Goal: Task Accomplishment & Management: Manage account settings

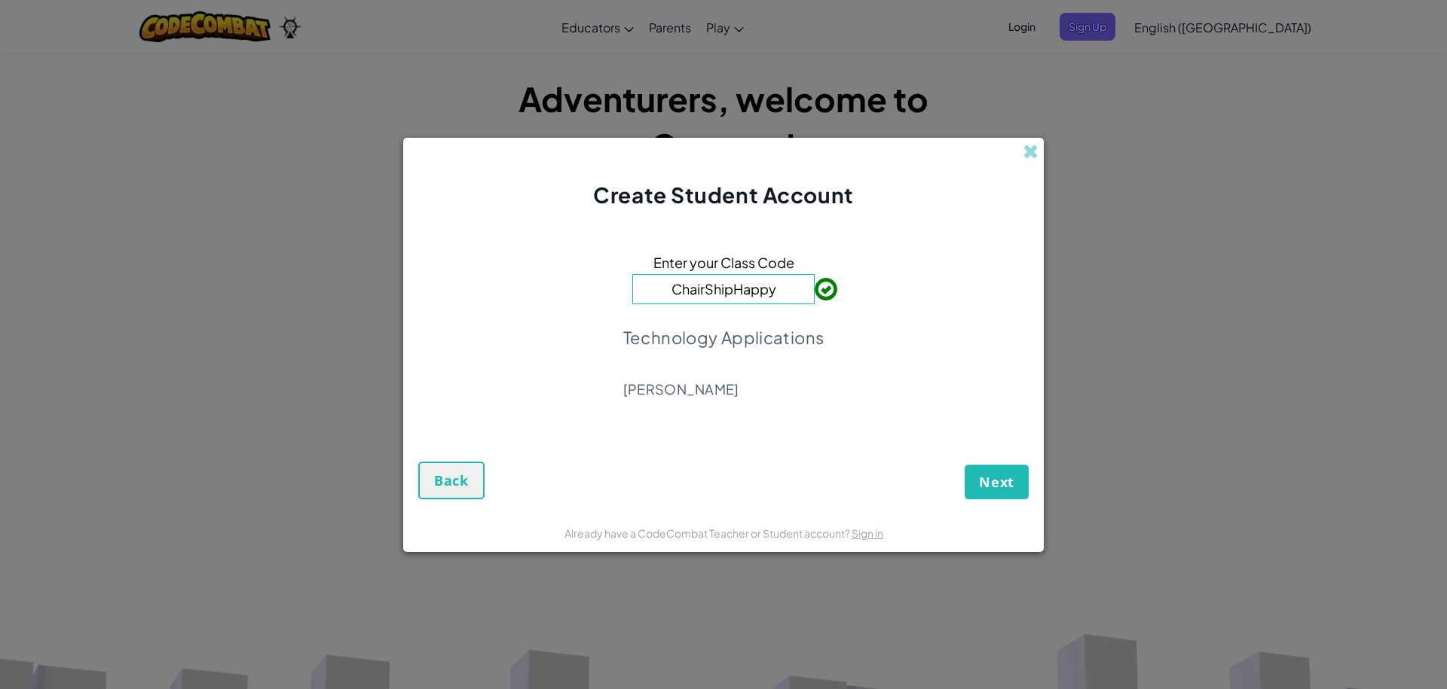
drag, startPoint x: 1019, startPoint y: 130, endPoint x: 1029, endPoint y: 130, distance: 9.8
click at [1020, 130] on div "Create Student Account Enter your Class Code ChairShipHappy Technology Applicat…" at bounding box center [723, 344] width 1447 height 689
click at [1031, 153] on span at bounding box center [1030, 152] width 16 height 16
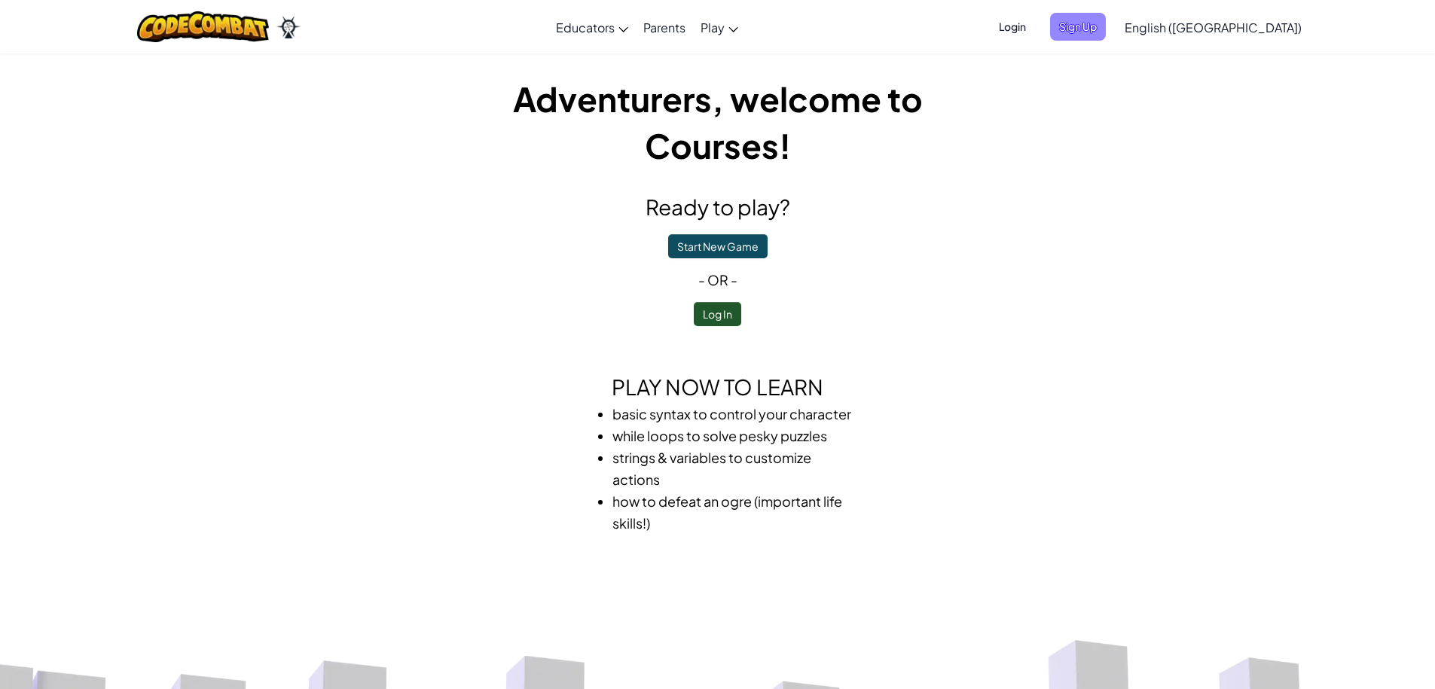
click at [1106, 20] on span "Sign Up" at bounding box center [1078, 27] width 56 height 28
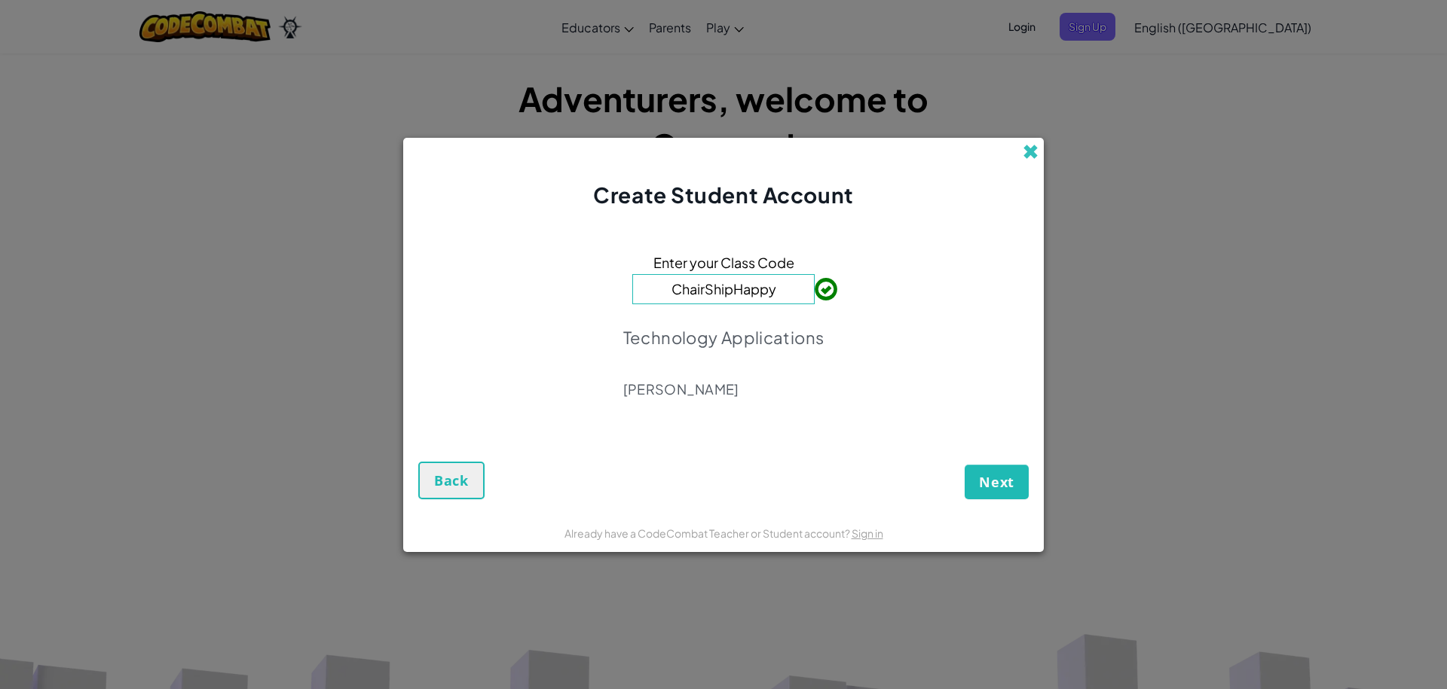
click at [1025, 157] on span at bounding box center [1030, 152] width 16 height 16
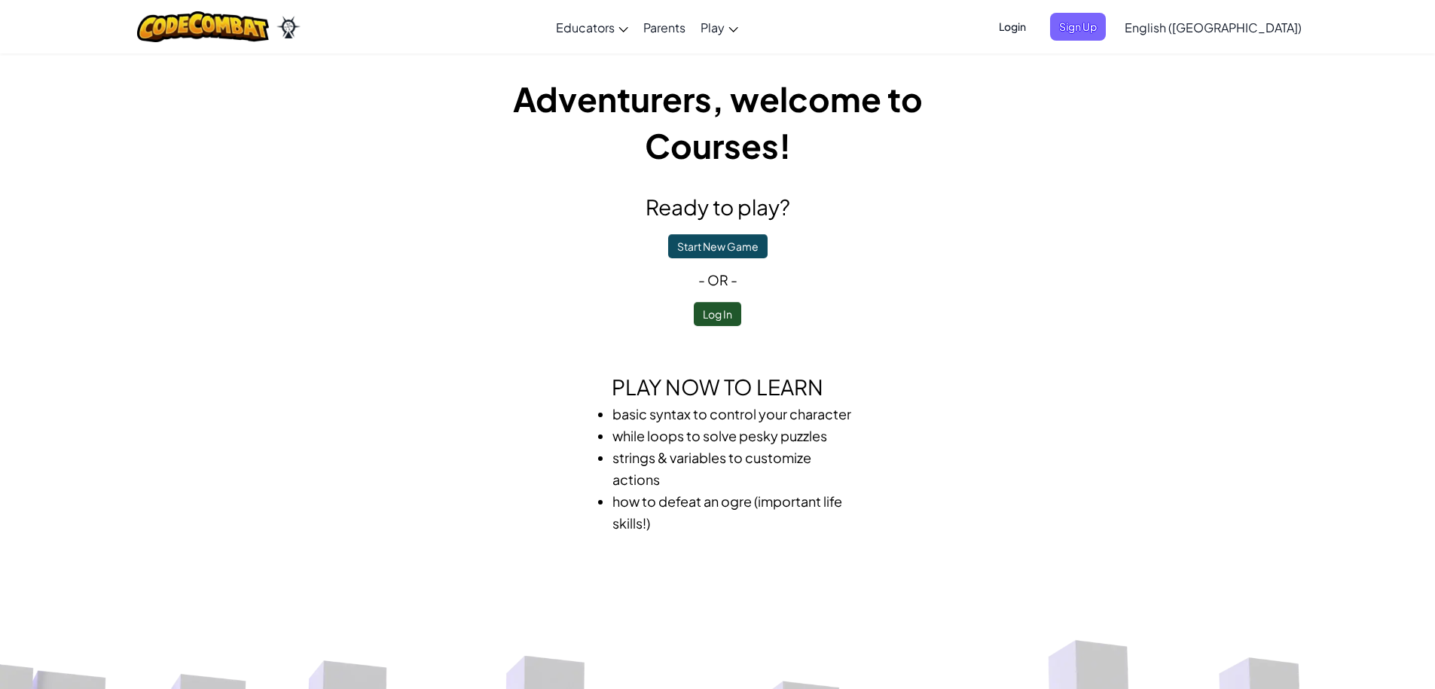
click at [1035, 29] on span "Login" at bounding box center [1012, 27] width 45 height 28
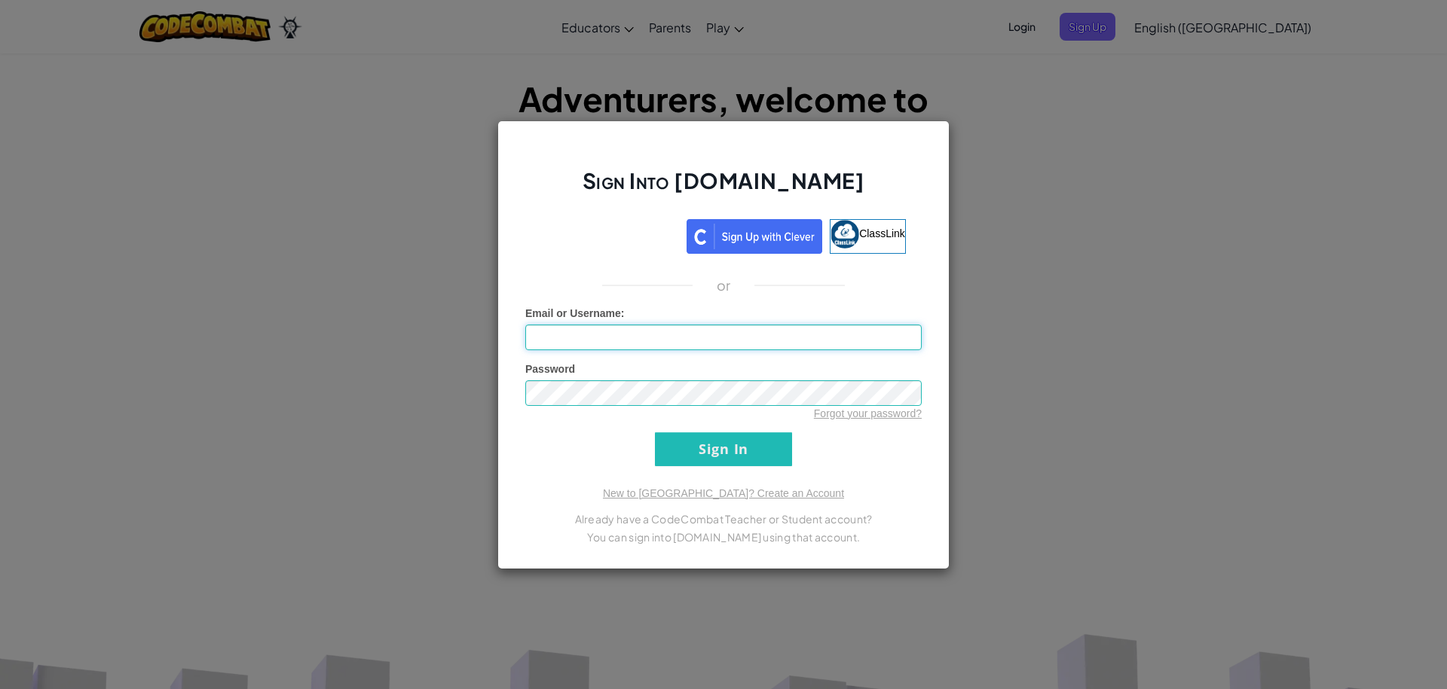
click at [693, 335] on input "Email or Username :" at bounding box center [723, 338] width 396 height 26
type input "IsabellaM4423"
click at [655, 432] on input "Sign In" at bounding box center [723, 449] width 137 height 34
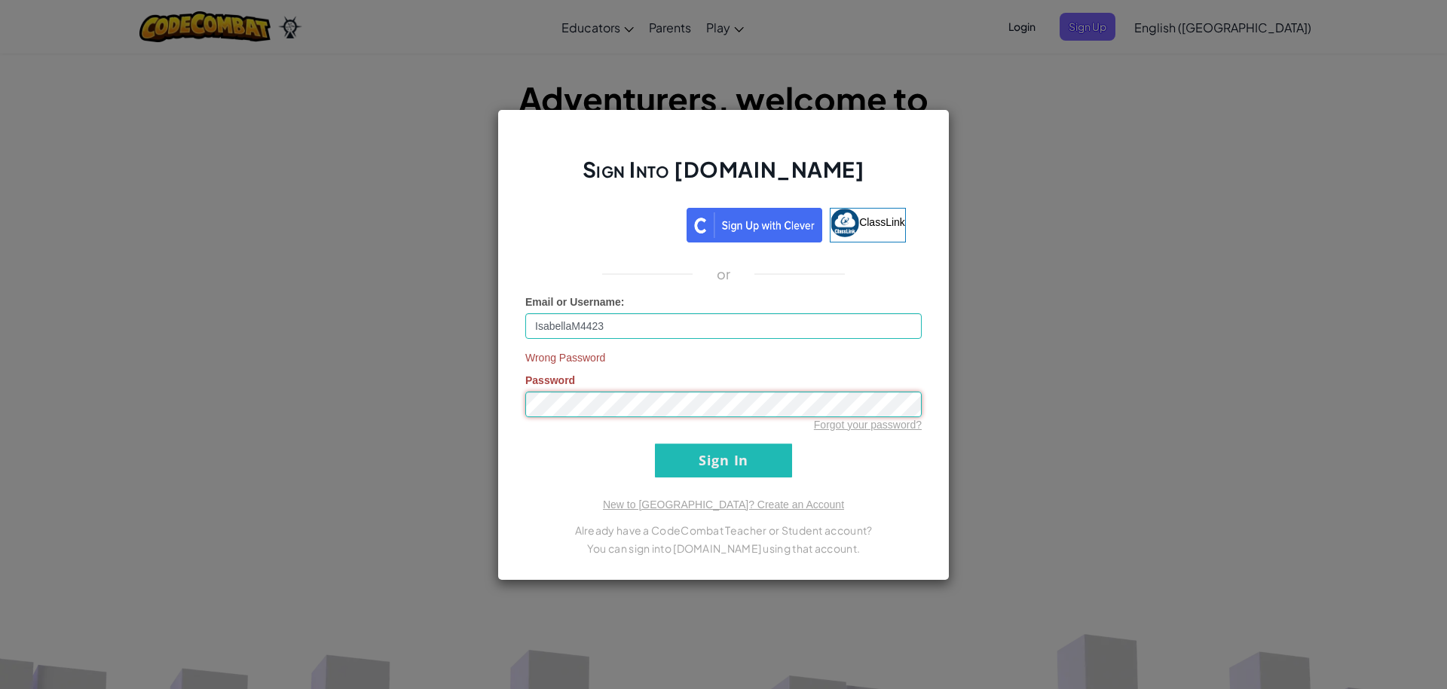
click at [655, 444] on input "Sign In" at bounding box center [723, 461] width 137 height 34
